Goal: Task Accomplishment & Management: Manage account settings

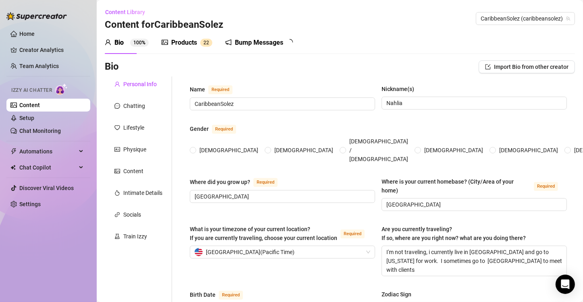
radio input "true"
type input "[DATE]"
click at [31, 115] on link "Setup" at bounding box center [26, 118] width 15 height 6
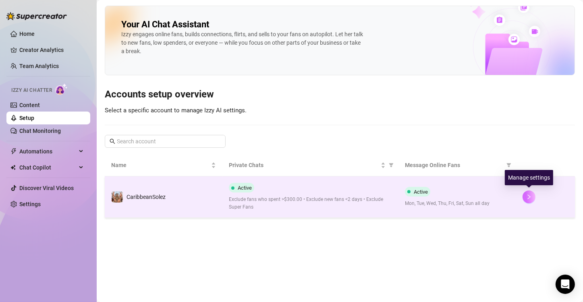
click at [528, 195] on icon "right" at bounding box center [529, 197] width 6 height 6
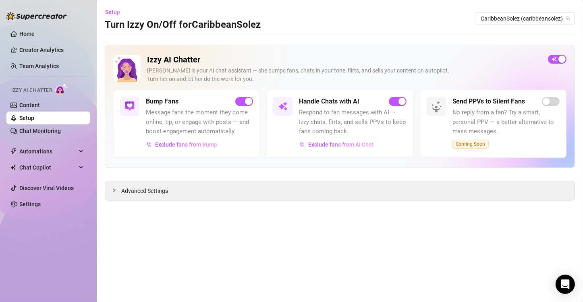
click at [104, 188] on main "Setup Turn Izzy On/Off for CaribbeanSolez CaribbeanSolez (caribbeansolez) Izzy …" at bounding box center [340, 151] width 486 height 302
click at [115, 189] on icon "collapsed" at bounding box center [114, 190] width 5 height 5
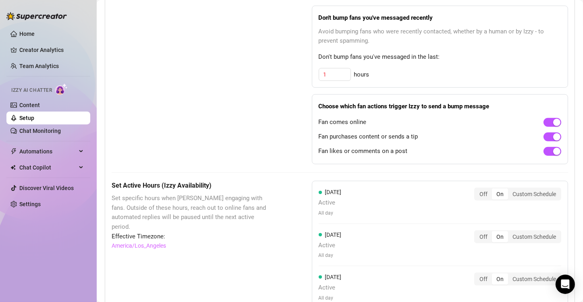
scroll to position [460, 0]
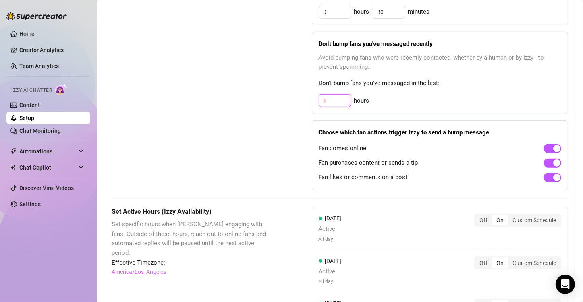
click at [335, 98] on input "1" at bounding box center [334, 101] width 31 height 12
type input "4"
click at [261, 110] on div "Bump Fans Settings" at bounding box center [192, 71] width 160 height 239
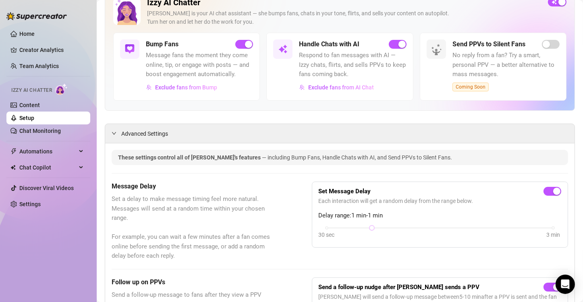
scroll to position [55, 0]
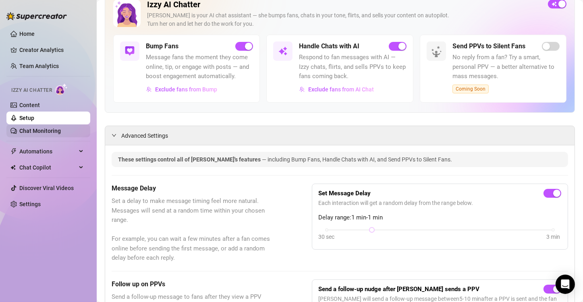
click at [50, 128] on link "Chat Monitoring" at bounding box center [39, 131] width 41 height 6
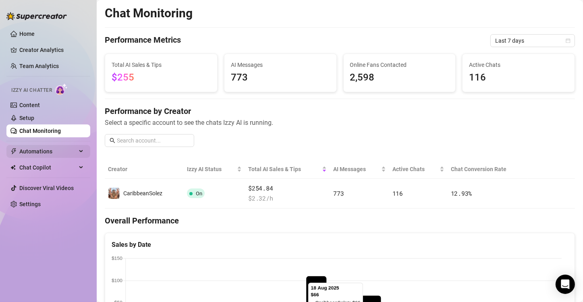
click at [79, 151] on div "Automations" at bounding box center [48, 151] width 84 height 13
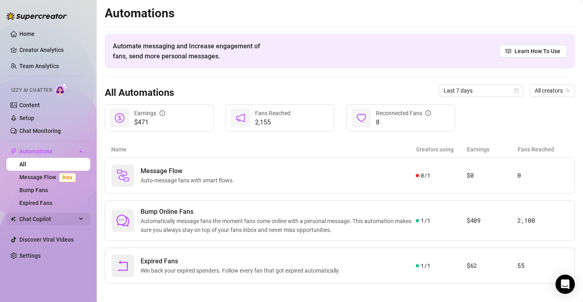
click at [80, 219] on icon at bounding box center [82, 219] width 4 height 0
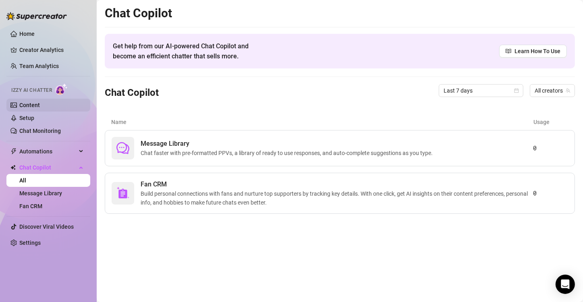
click at [24, 115] on link "Setup" at bounding box center [26, 118] width 15 height 6
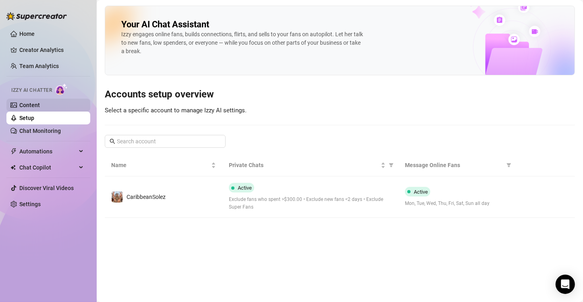
click at [32, 104] on link "Content" at bounding box center [29, 105] width 21 height 6
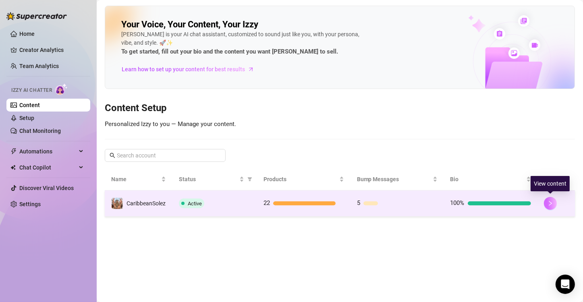
click at [551, 203] on icon "right" at bounding box center [550, 204] width 6 height 6
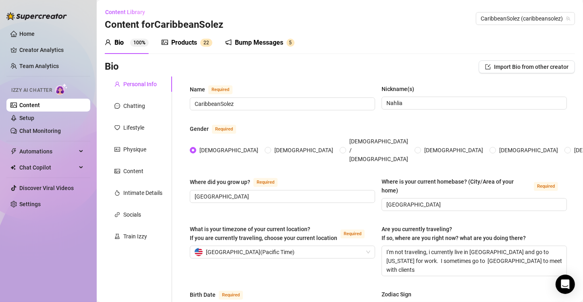
click at [188, 38] on div "Products" at bounding box center [184, 43] width 26 height 10
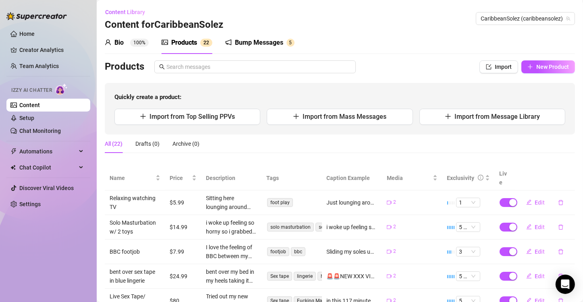
click at [248, 41] on div "Bump Messages" at bounding box center [259, 43] width 48 height 10
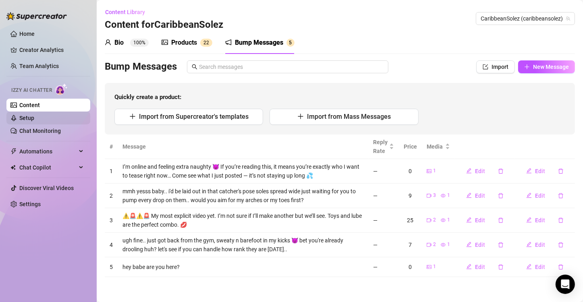
click at [34, 119] on link "Setup" at bounding box center [26, 118] width 15 height 6
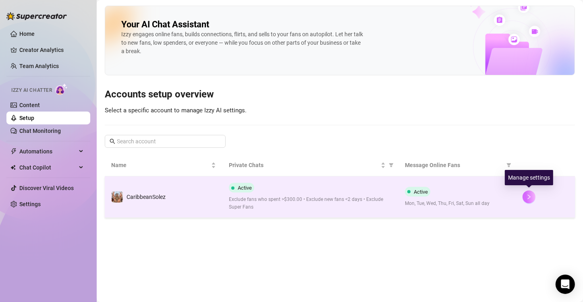
click at [527, 199] on icon "right" at bounding box center [529, 197] width 6 height 6
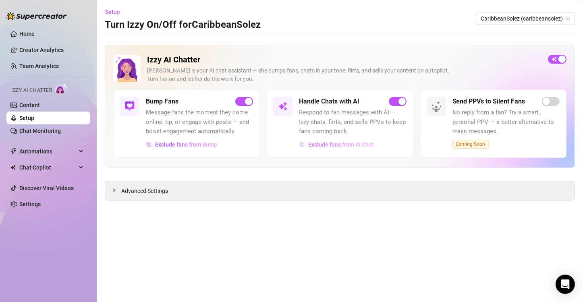
click at [334, 146] on span "Exclude fans from AI Chat" at bounding box center [341, 144] width 66 height 6
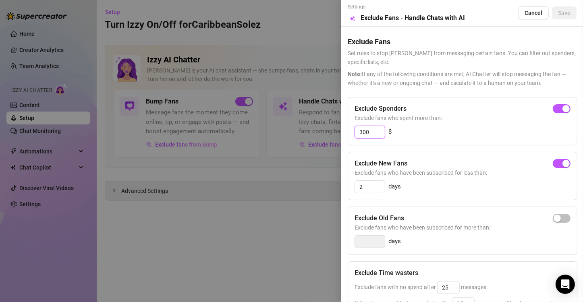
click at [374, 134] on input "300" at bounding box center [370, 132] width 30 height 12
type input "3"
click at [556, 107] on span "button" at bounding box center [562, 108] width 18 height 9
click at [373, 133] on input "300" at bounding box center [370, 132] width 30 height 12
type input "3"
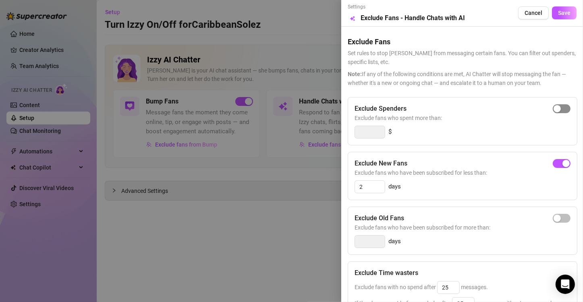
click at [556, 106] on span "button" at bounding box center [562, 108] width 18 height 9
click at [371, 133] on input "300" at bounding box center [370, 132] width 30 height 12
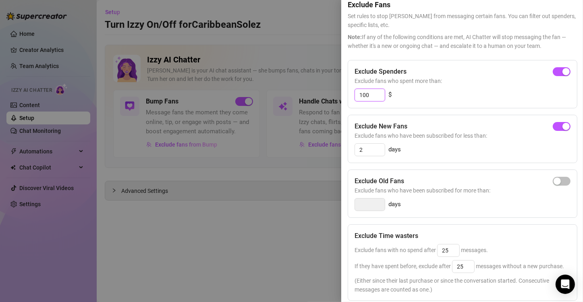
scroll to position [37, 0]
type input "100"
click at [554, 181] on div "button" at bounding box center [556, 181] width 7 height 7
click at [370, 203] on input "14" at bounding box center [370, 205] width 30 height 12
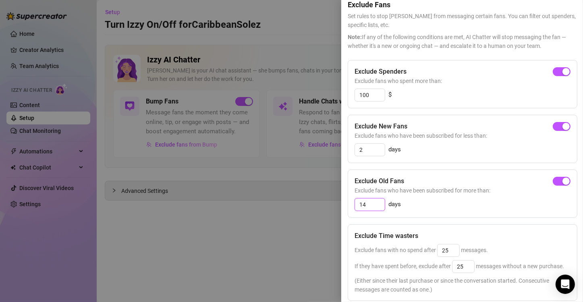
click at [370, 203] on input "14" at bounding box center [370, 205] width 30 height 12
type input "365"
click at [493, 192] on span "Exclude fans who have been subscribed for more than:" at bounding box center [462, 190] width 216 height 9
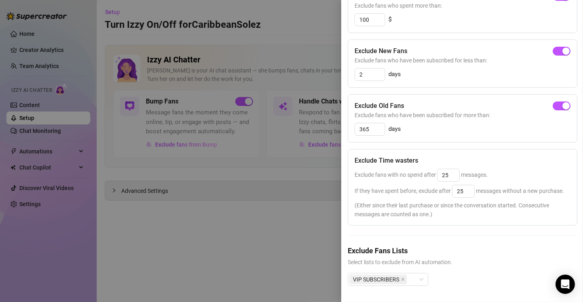
scroll to position [0, 0]
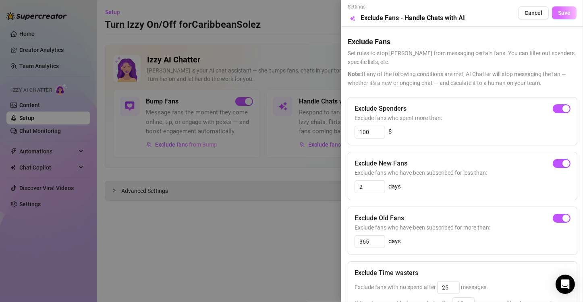
click at [554, 17] on button "Save" at bounding box center [564, 12] width 25 height 13
